Goal: Task Accomplishment & Management: Use online tool/utility

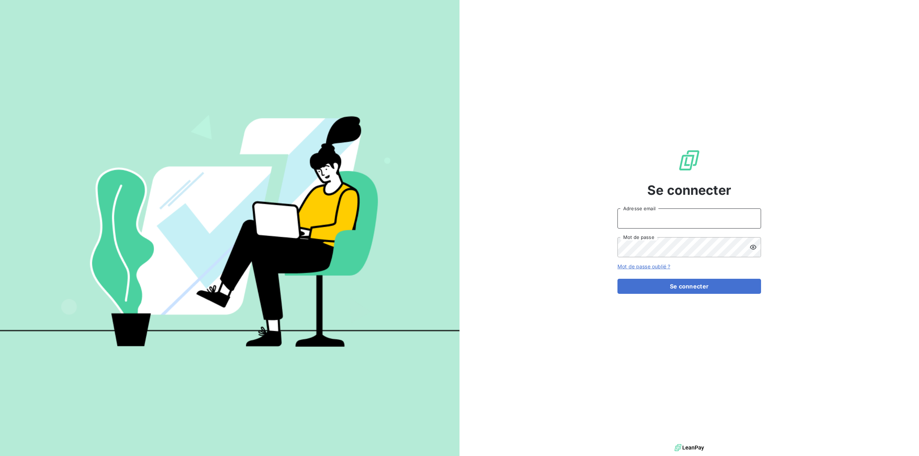
type input "[EMAIL_ADDRESS][DOMAIN_NAME]"
click at [661, 222] on input "[EMAIL_ADDRESS][DOMAIN_NAME]" at bounding box center [689, 219] width 144 height 20
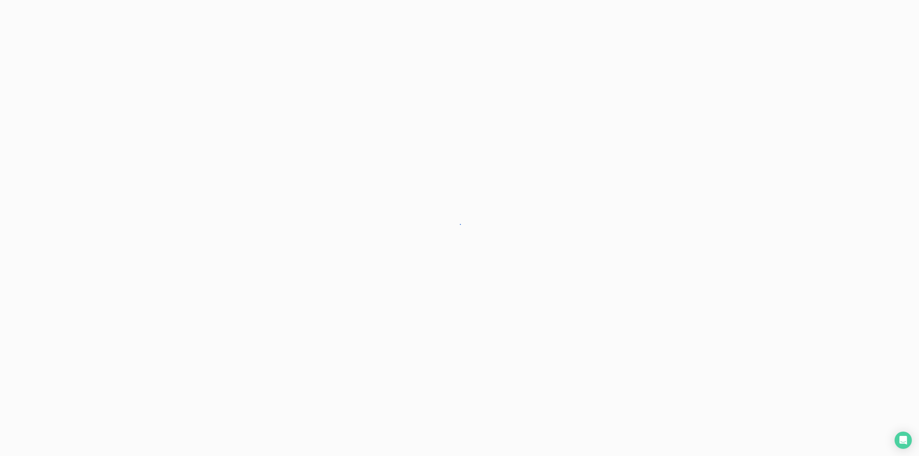
click at [675, 289] on div at bounding box center [459, 228] width 919 height 456
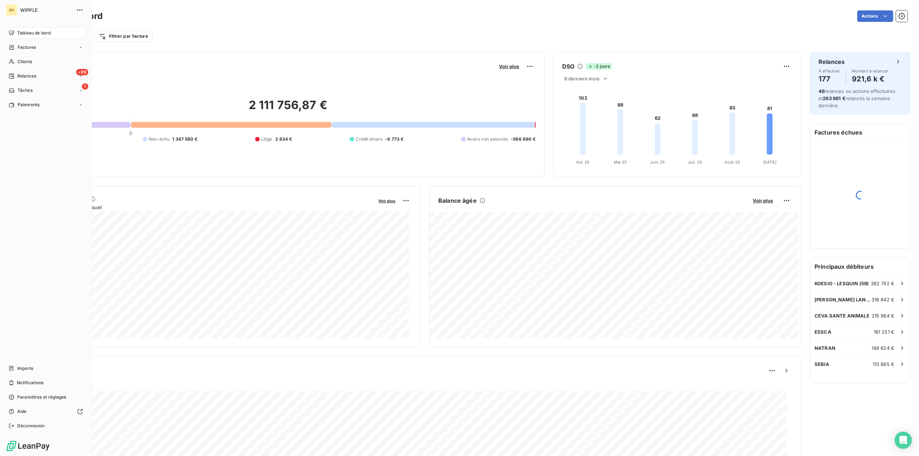
click at [20, 87] on div "WI WIPPLE Tableau de bord Factures Clients +99 Relances 1 Tâches Paiements Impo…" at bounding box center [46, 228] width 92 height 456
click at [43, 62] on div "Clients" at bounding box center [46, 61] width 80 height 11
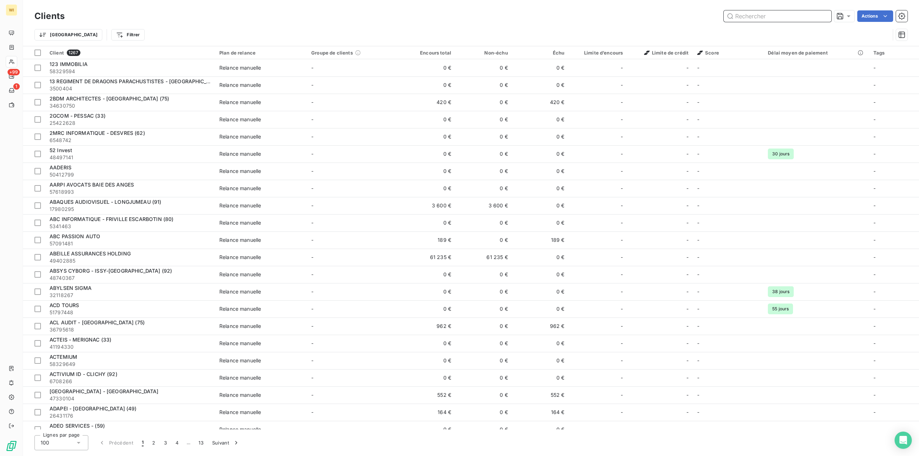
click at [778, 14] on input "text" at bounding box center [778, 15] width 108 height 11
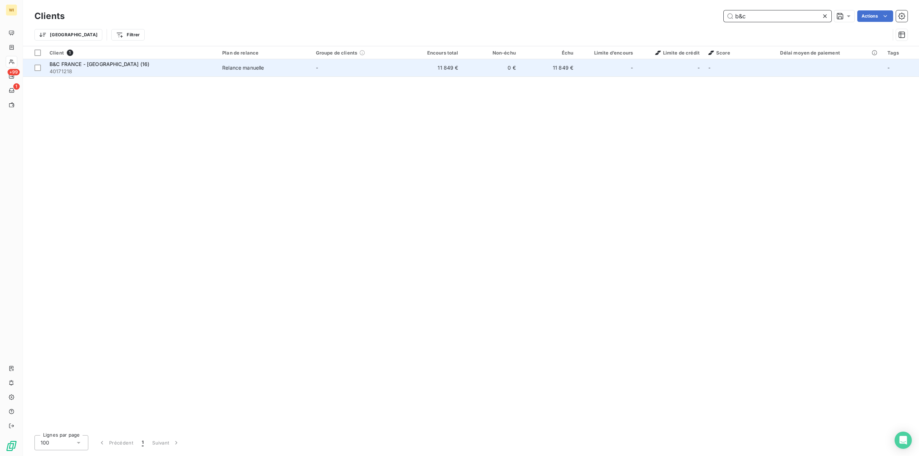
type input "b&c"
click at [239, 68] on div "Relance manuelle" at bounding box center [243, 67] width 42 height 7
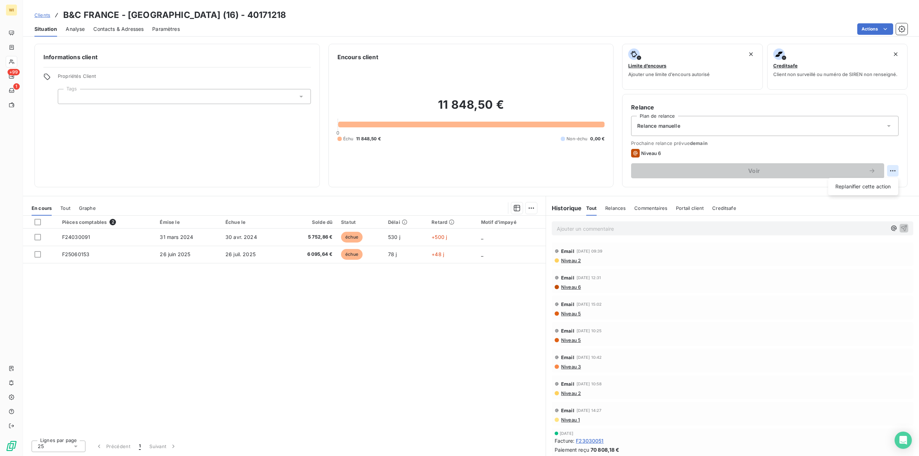
click at [895, 168] on html "WI +99 1 Clients B&C FRANCE - [GEOGRAPHIC_DATA] (16) - 40171218 Situation Analy…" at bounding box center [459, 228] width 919 height 456
click at [875, 183] on div "Replanifier cette action" at bounding box center [863, 186] width 64 height 11
select select "8"
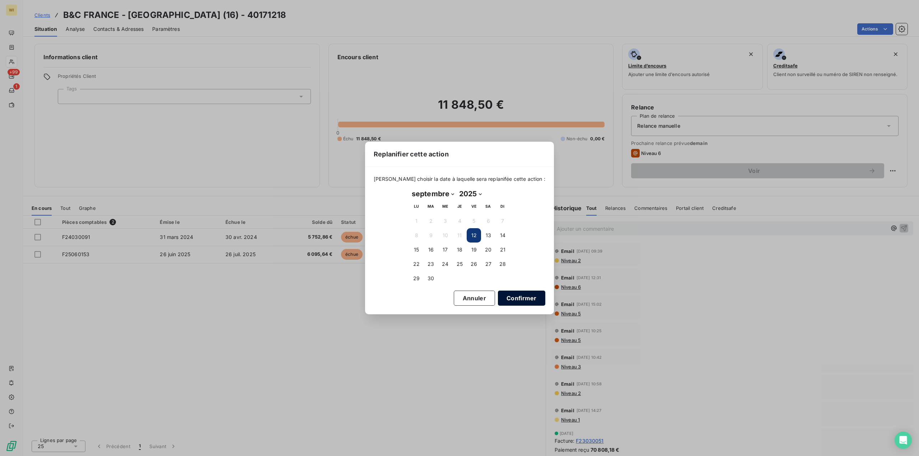
click at [516, 295] on button "Confirmer" at bounding box center [521, 298] width 47 height 15
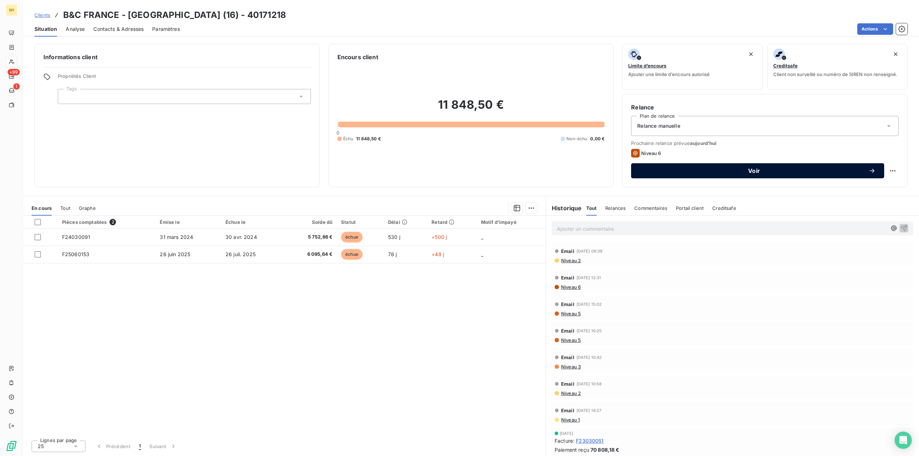
click at [721, 171] on span "Voir" at bounding box center [754, 171] width 229 height 6
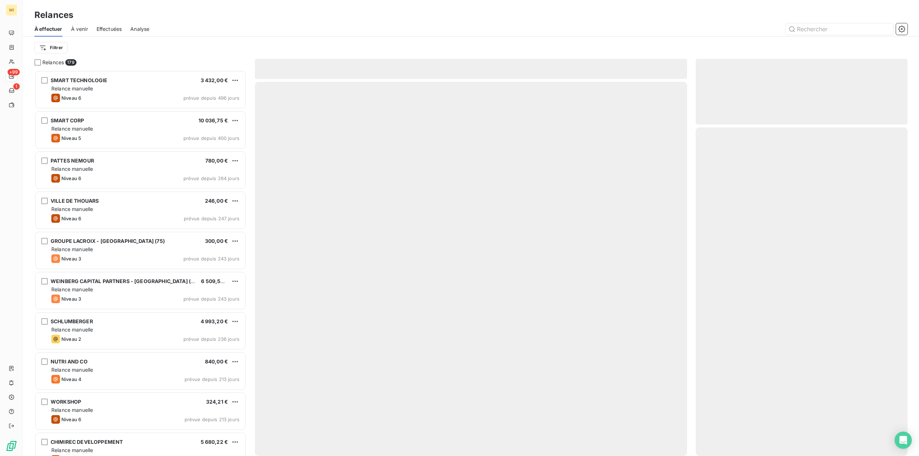
scroll to position [381, 206]
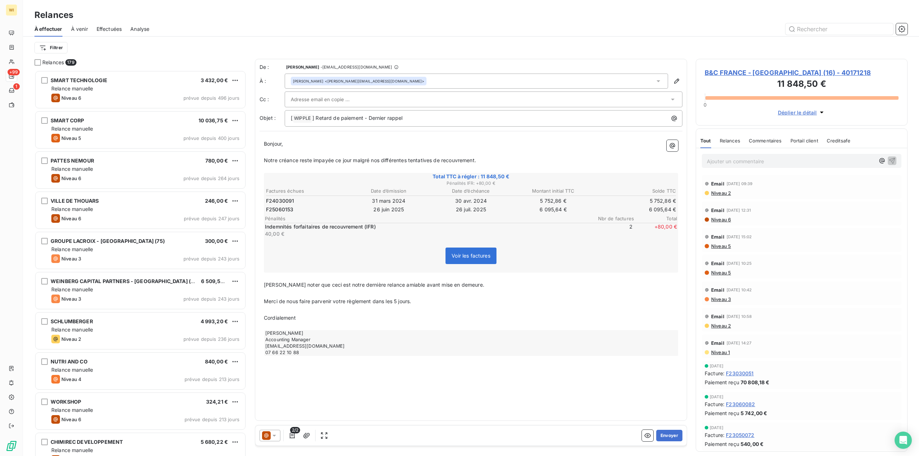
click at [375, 80] on div "[PERSON_NAME] <[PERSON_NAME][EMAIL_ADDRESS][DOMAIN_NAME]>" at bounding box center [476, 81] width 383 height 15
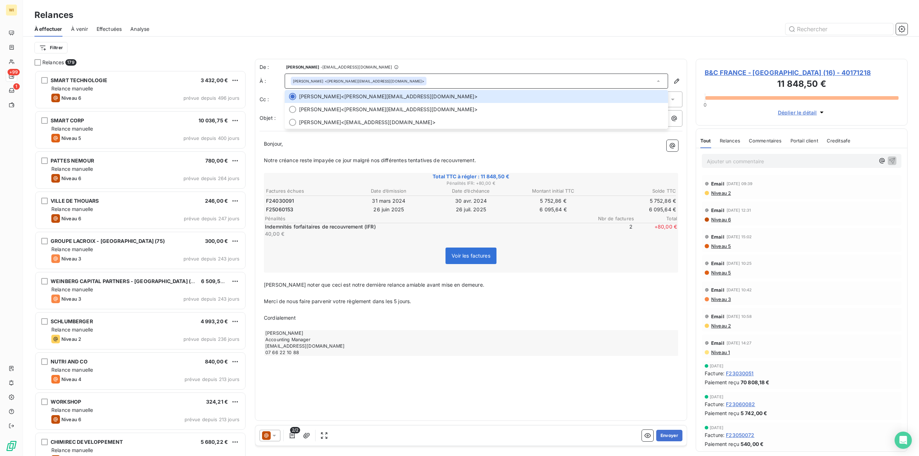
click at [459, 213] on td "26 juil. 2025" at bounding box center [470, 210] width 81 height 8
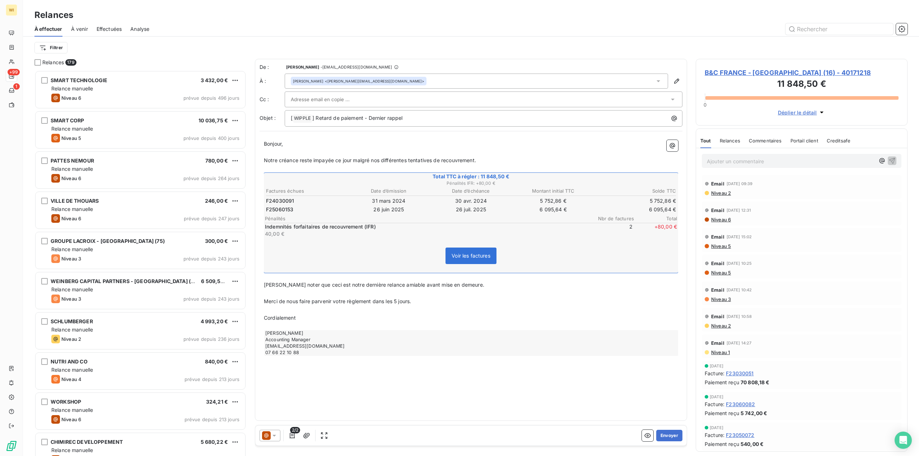
click at [369, 83] on div "[PERSON_NAME] <[PERSON_NAME][EMAIL_ADDRESS][DOMAIN_NAME]>" at bounding box center [476, 81] width 383 height 15
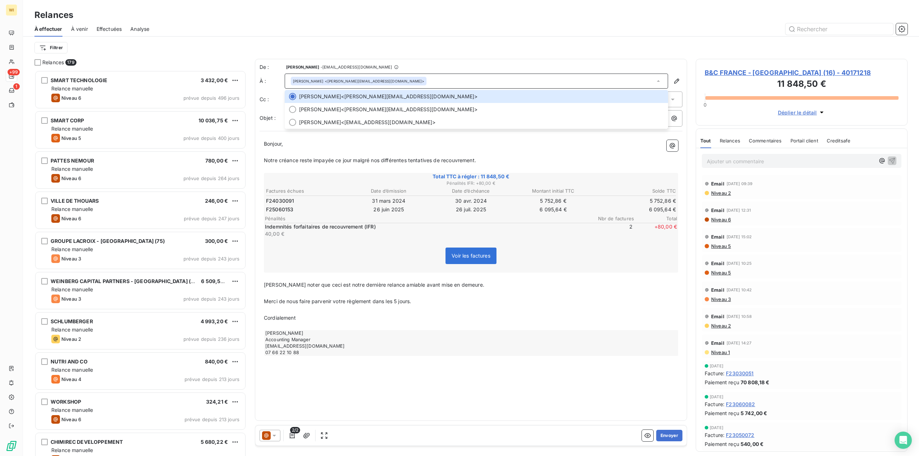
click at [484, 154] on p "﻿" at bounding box center [471, 152] width 414 height 8
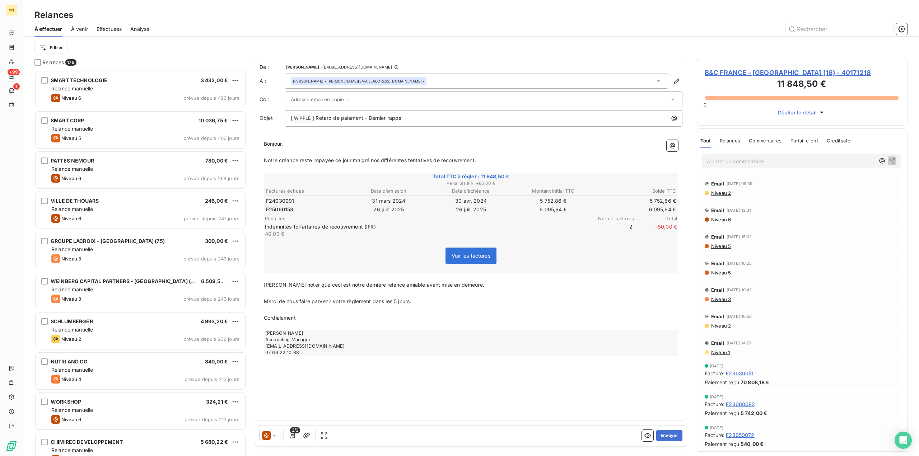
click at [493, 165] on p "﻿" at bounding box center [471, 169] width 414 height 8
click at [279, 210] on span "F25060153" at bounding box center [279, 209] width 27 height 7
click at [283, 208] on span "F25060153" at bounding box center [279, 209] width 27 height 7
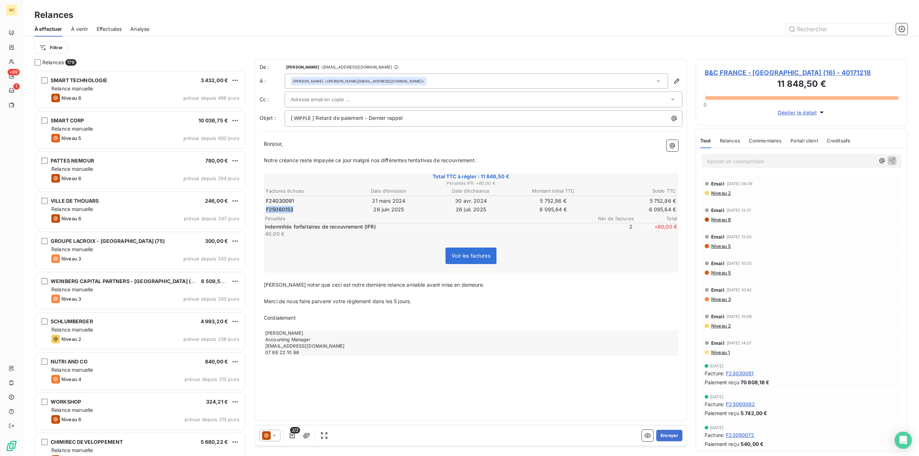
copy span "F25060153"
click at [270, 438] on icon at bounding box center [266, 436] width 9 height 9
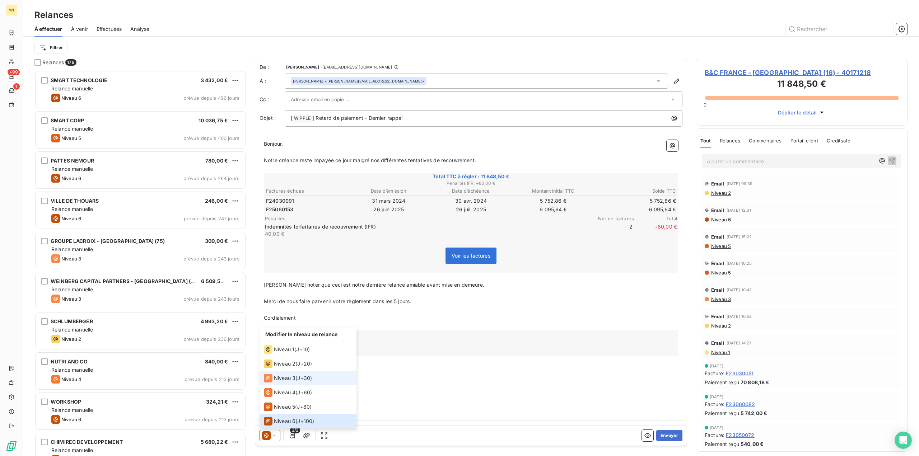
click at [315, 375] on li "Niveau 3 ( J+30 )" at bounding box center [308, 378] width 97 height 14
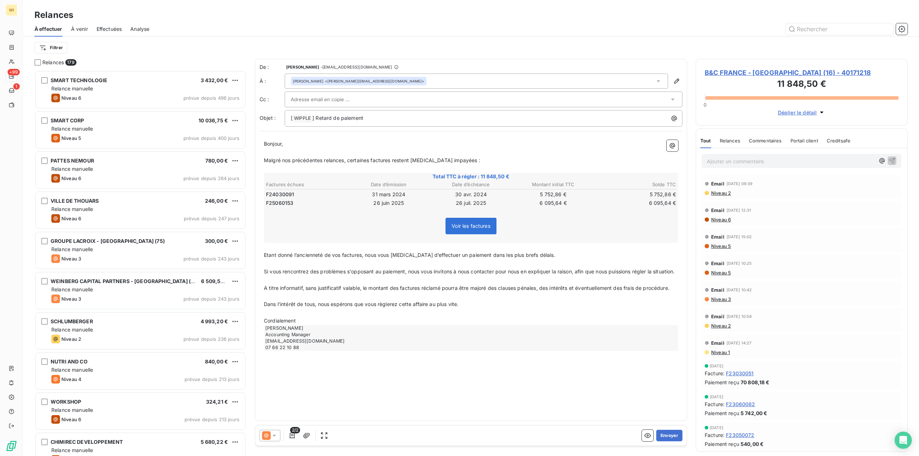
click at [303, 160] on span "Malgré nos précédentes relances, certaines factures restent [MEDICAL_DATA] impa…" at bounding box center [372, 160] width 216 height 6
click at [380, 160] on span "Malgré nos précédentes relances, certaines factures restent [MEDICAL_DATA] impa…" at bounding box center [372, 160] width 216 height 6
click at [463, 154] on p "﻿" at bounding box center [471, 152] width 414 height 8
click at [463, 158] on p "Malgré nos précédentes relances, certaines factures restent [MEDICAL_DATA] impa…" at bounding box center [471, 161] width 414 height 8
drag, startPoint x: 347, startPoint y: 160, endPoint x: 391, endPoint y: 159, distance: 44.2
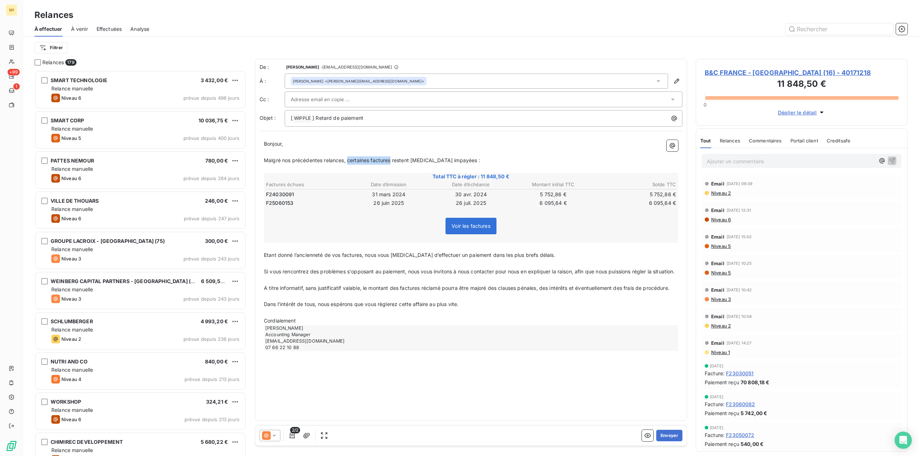
click at [391, 159] on span "Malgré nos précédentes relances, certaines factures restent [MEDICAL_DATA] impa…" at bounding box center [372, 160] width 216 height 6
click at [538, 153] on p "﻿" at bounding box center [471, 152] width 414 height 8
click at [538, 161] on p "Malgré nos précédentes relances, les factures de maintenance (année 2 et année …" at bounding box center [471, 161] width 414 height 8
click at [576, 160] on p "Malgré nos précédentes relances, les factures de maintenance (année 2 et année …" at bounding box center [471, 161] width 414 height 8
click at [269, 434] on icon at bounding box center [266, 436] width 9 height 9
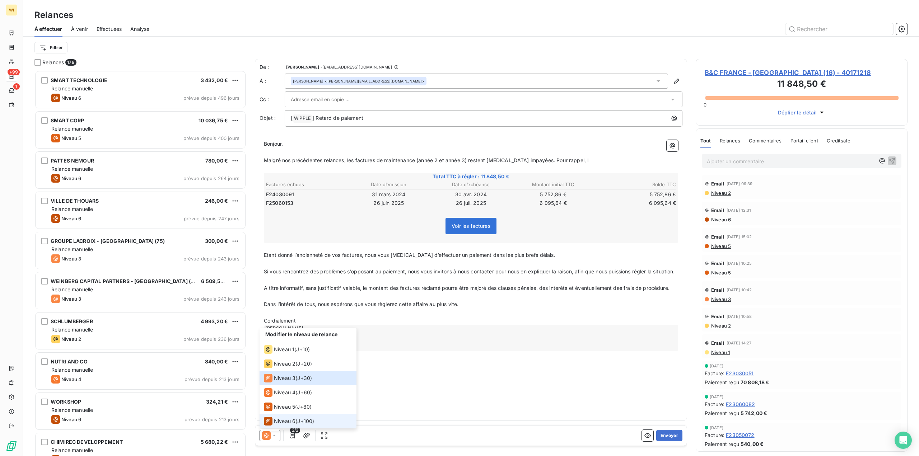
click at [285, 418] on div "Niveau 6" at bounding box center [280, 421] width 32 height 9
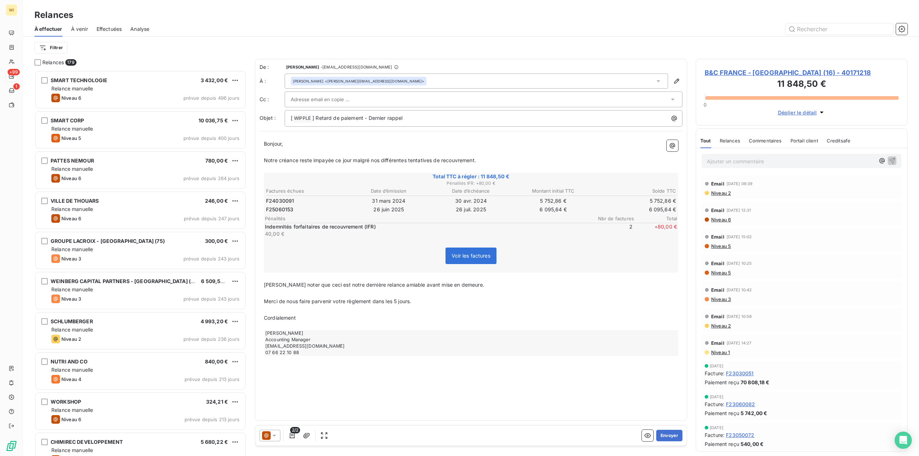
click at [277, 434] on icon at bounding box center [274, 435] width 7 height 7
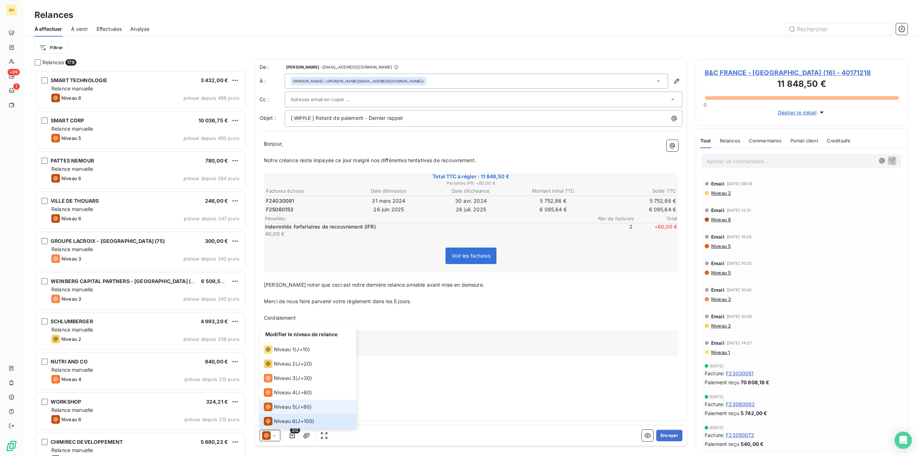
click at [293, 408] on span "Niveau 5" at bounding box center [284, 407] width 21 height 7
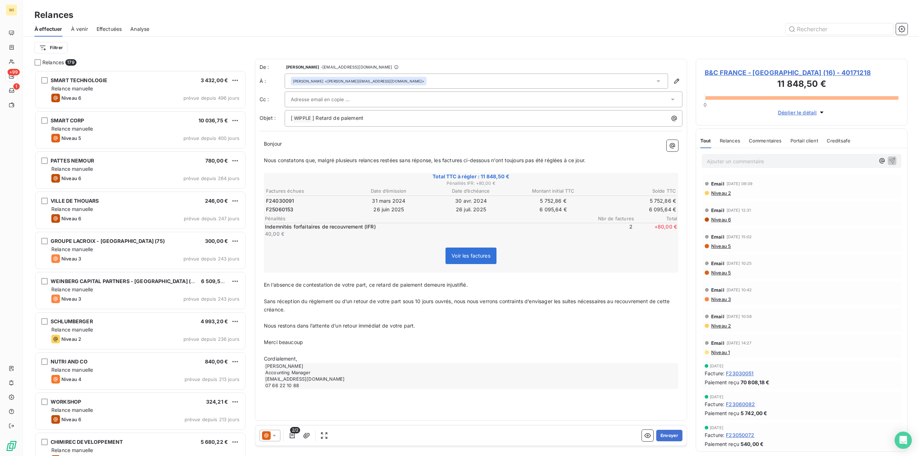
click at [272, 433] on icon at bounding box center [274, 435] width 7 height 7
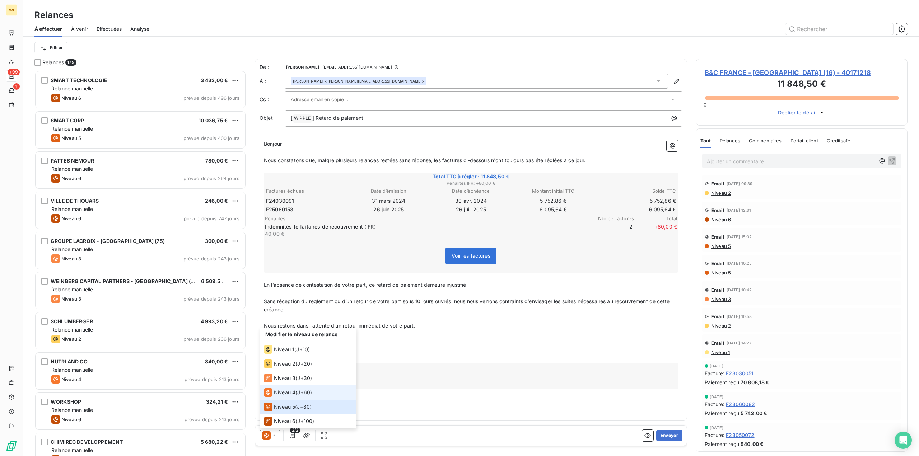
click at [294, 397] on div "Niveau 4" at bounding box center [280, 392] width 32 height 9
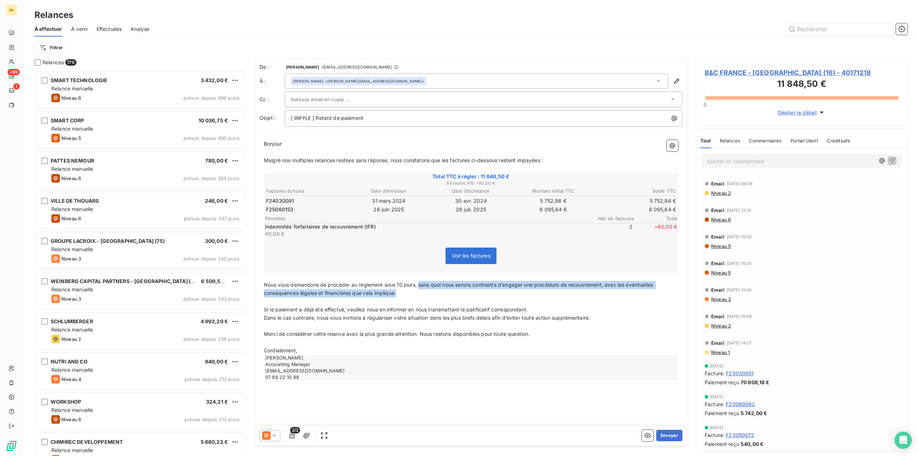
drag, startPoint x: 400, startPoint y: 296, endPoint x: 420, endPoint y: 282, distance: 24.1
click at [420, 282] on p "Nous vous demandons de procéder au règlement sous 10 jours, sans quoi nous sero…" at bounding box center [471, 289] width 414 height 17
copy span "sans quoi nous serons contraints d’engager une procédure de recouvrement, avec …"
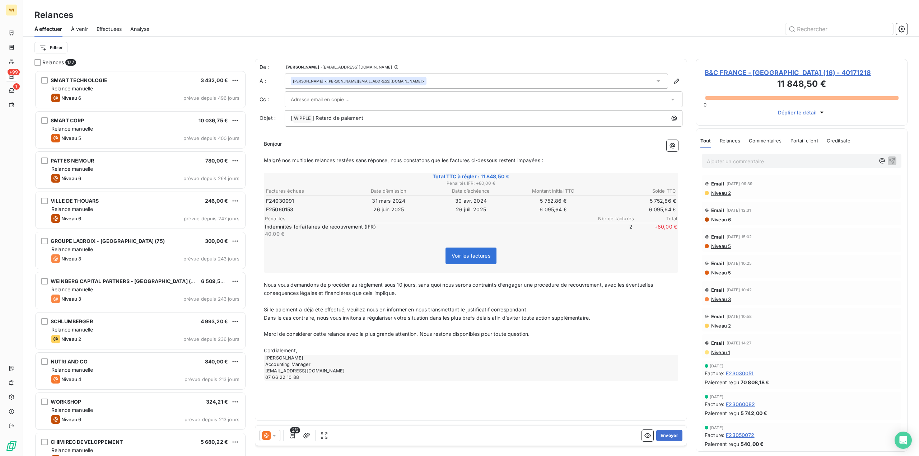
click at [322, 315] on span "Dans le cas contraire, nous vous invitons à régulariser votre situation dans le…" at bounding box center [427, 318] width 326 height 6
